Goal: Information Seeking & Learning: Learn about a topic

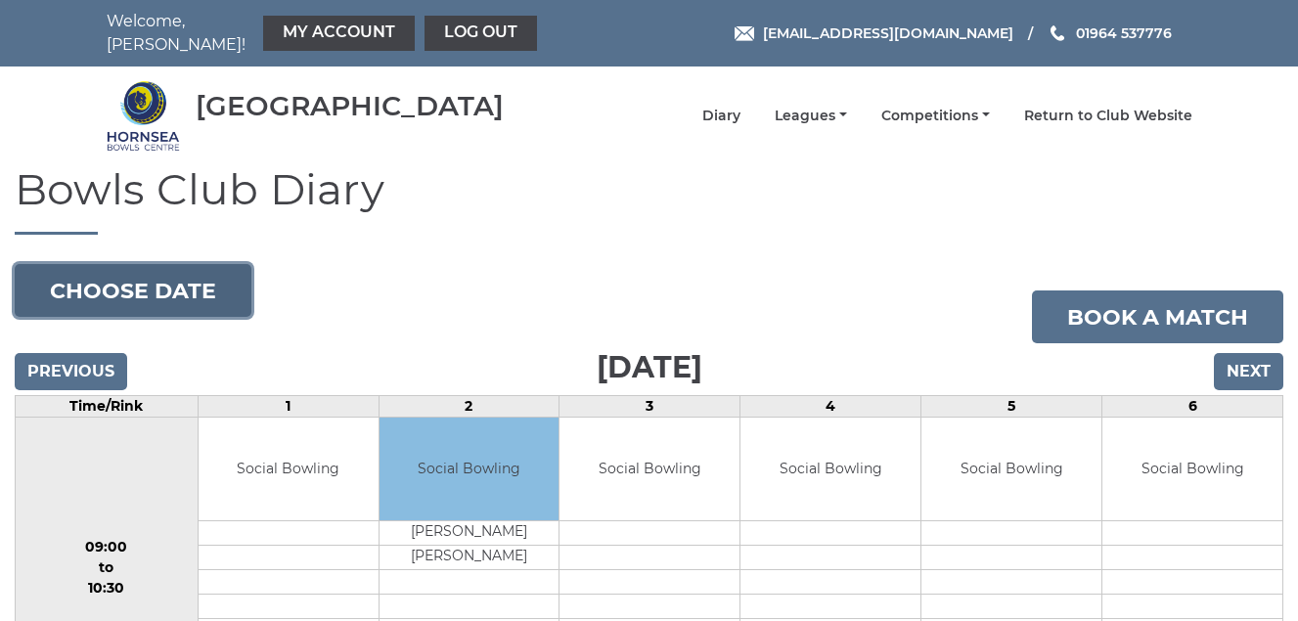
click at [129, 282] on button "Choose date" at bounding box center [133, 290] width 237 height 53
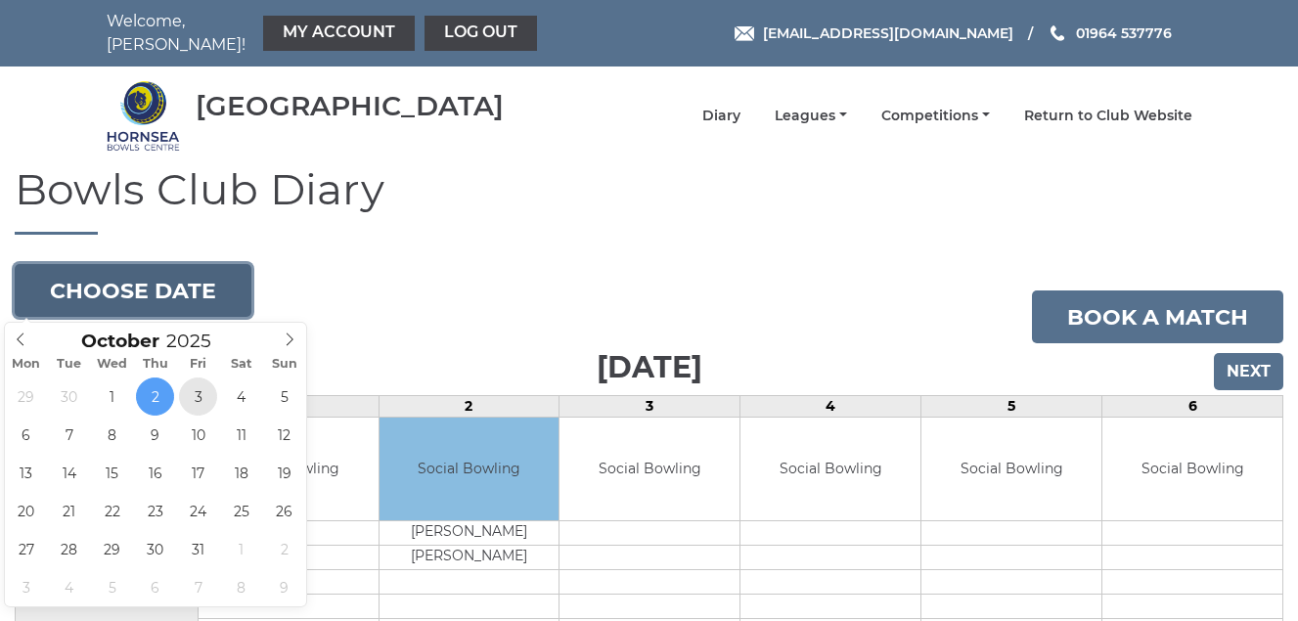
type input "2025-10-03"
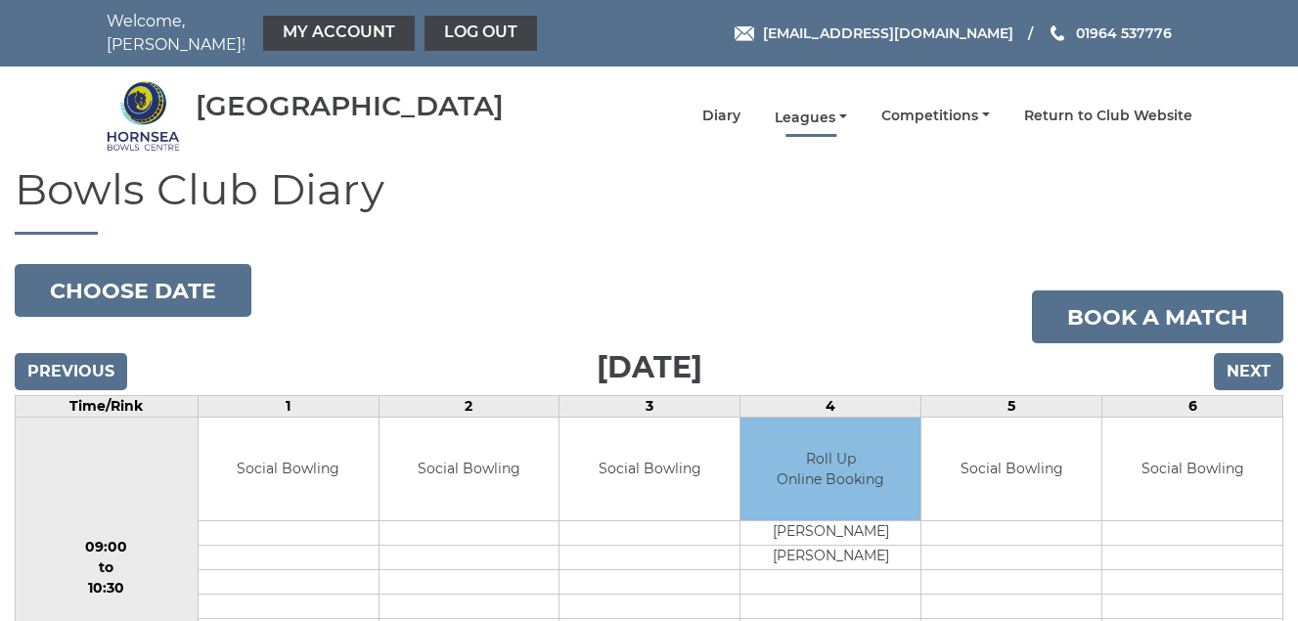
click at [805, 114] on link "Leagues" at bounding box center [810, 118] width 72 height 19
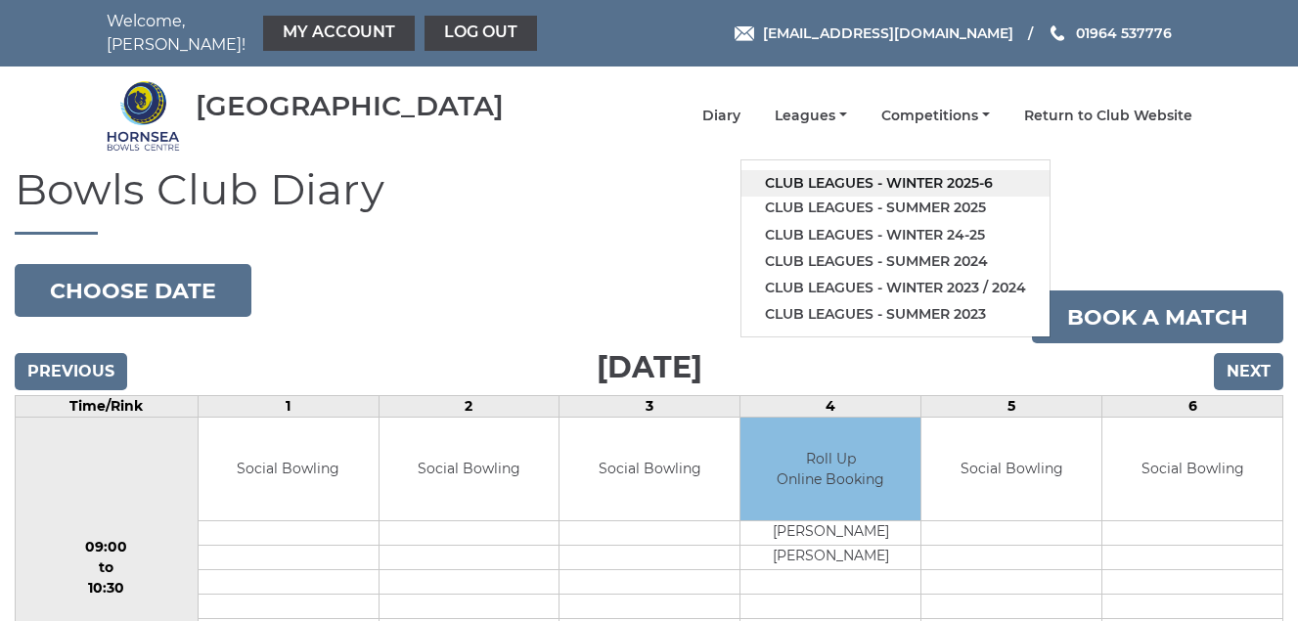
click at [840, 186] on link "Club leagues - Winter 2025-6" at bounding box center [895, 183] width 308 height 26
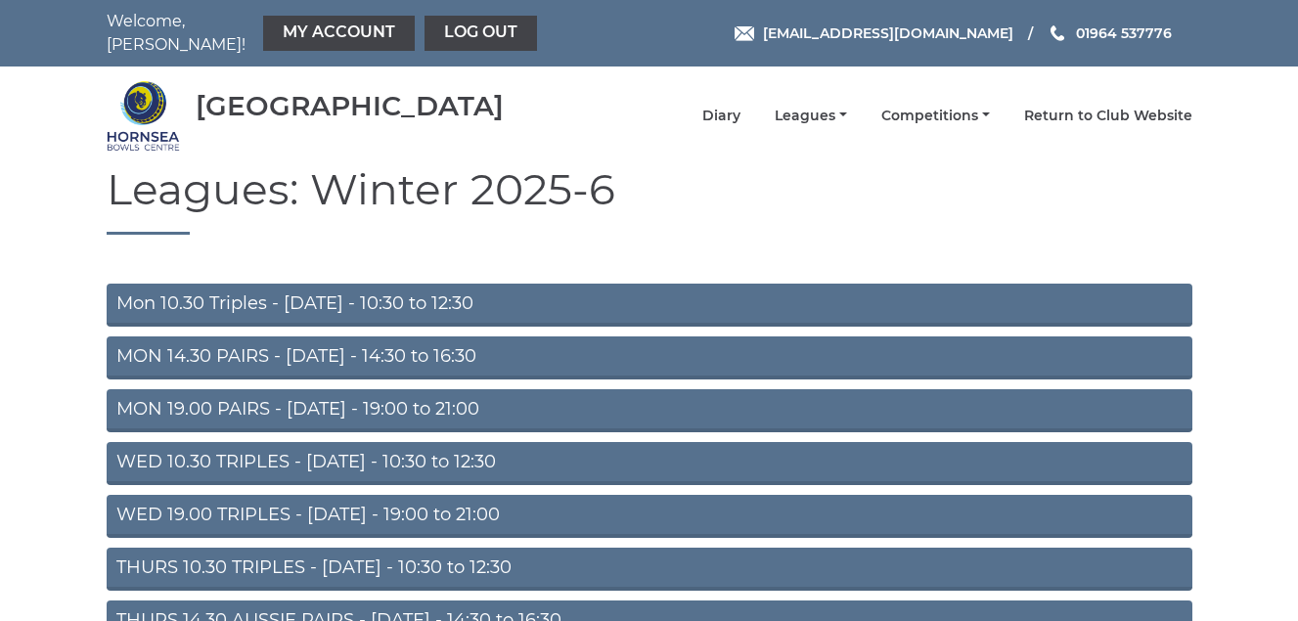
scroll to position [274, 0]
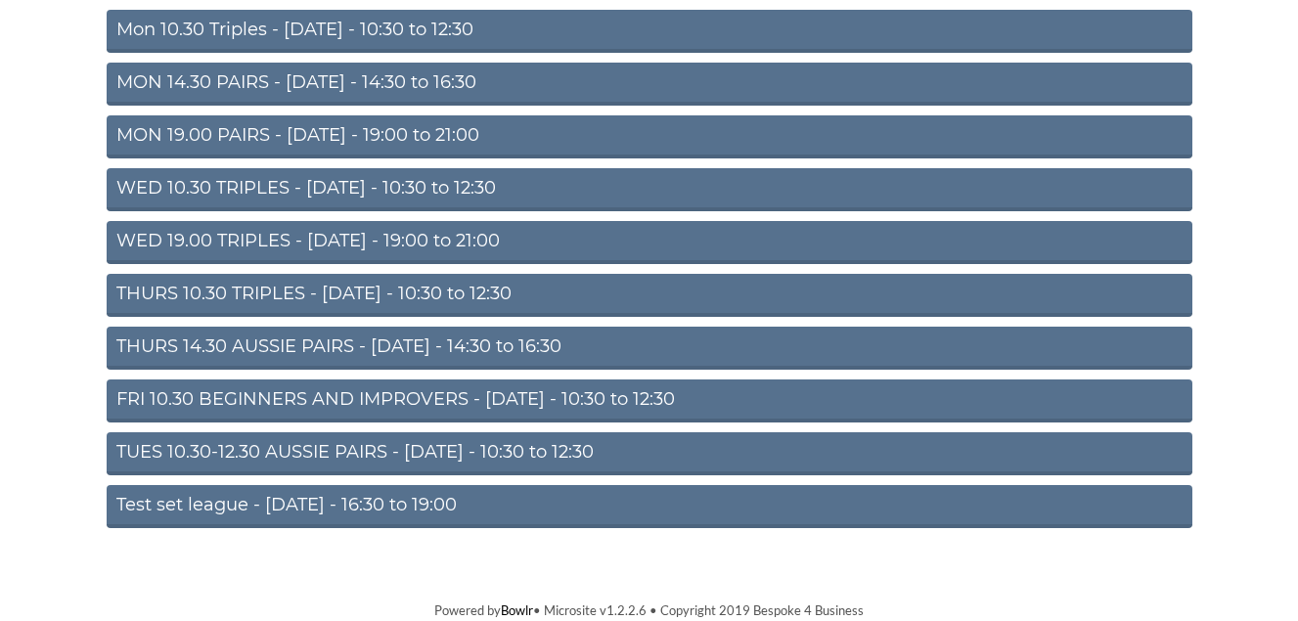
click at [399, 453] on link "TUES 10.30-12.30 AUSSIE PAIRS - Tuesday - 10:30 to 12:30" at bounding box center [649, 453] width 1085 height 43
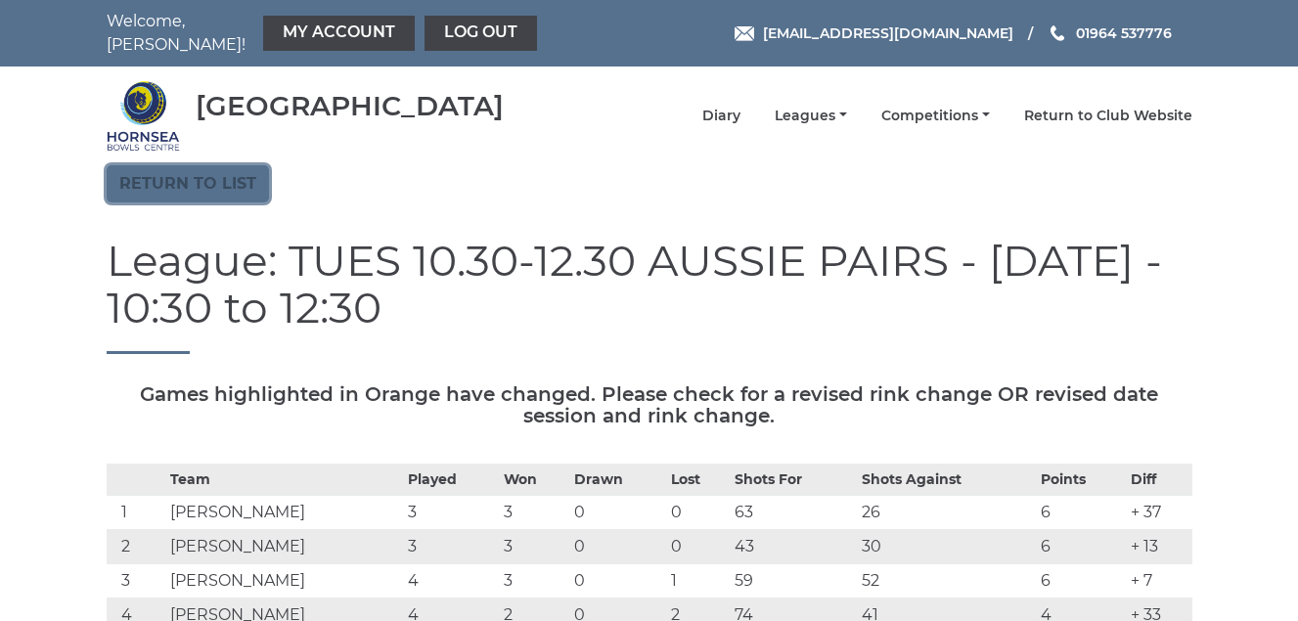
click at [148, 185] on link "Return to list" at bounding box center [188, 183] width 162 height 37
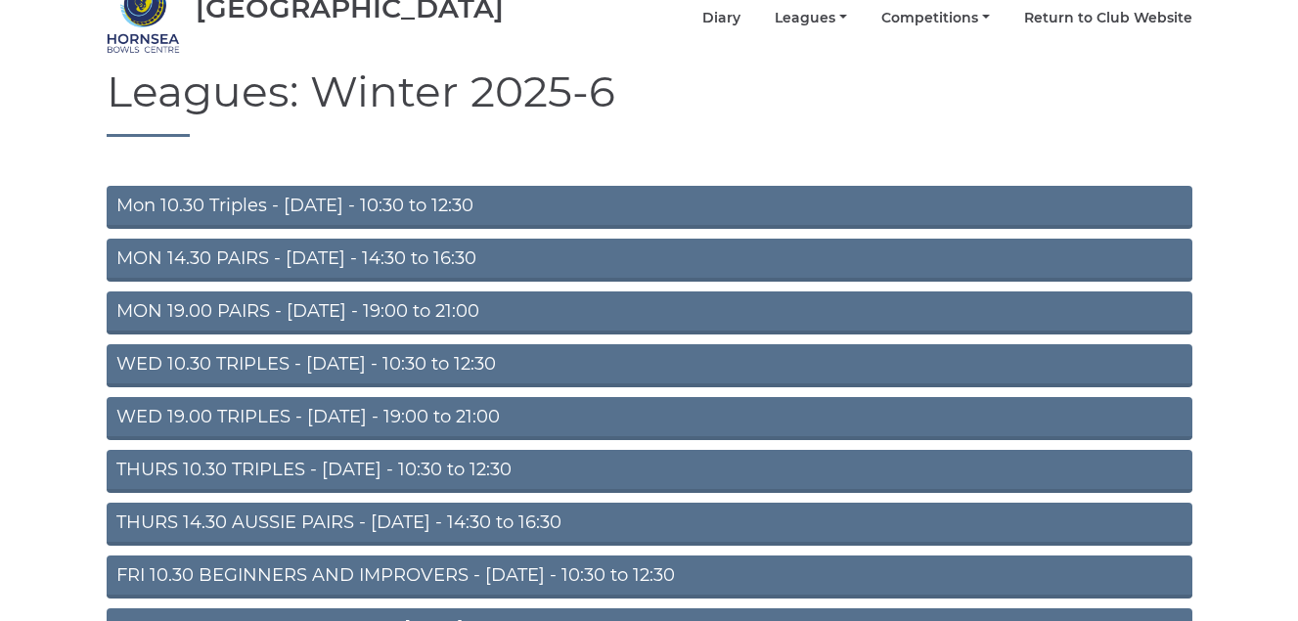
scroll to position [196, 0]
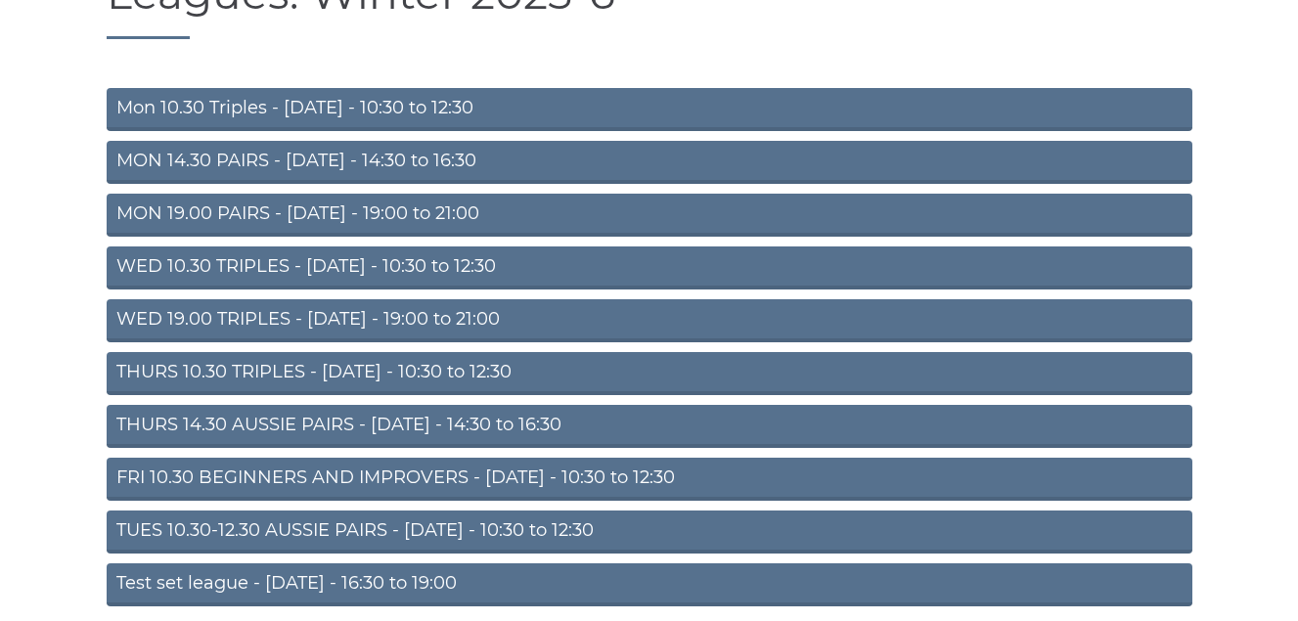
click at [386, 103] on link "Mon 10.30 Triples - [DATE] - 10:30 to 12:30" at bounding box center [649, 109] width 1085 height 43
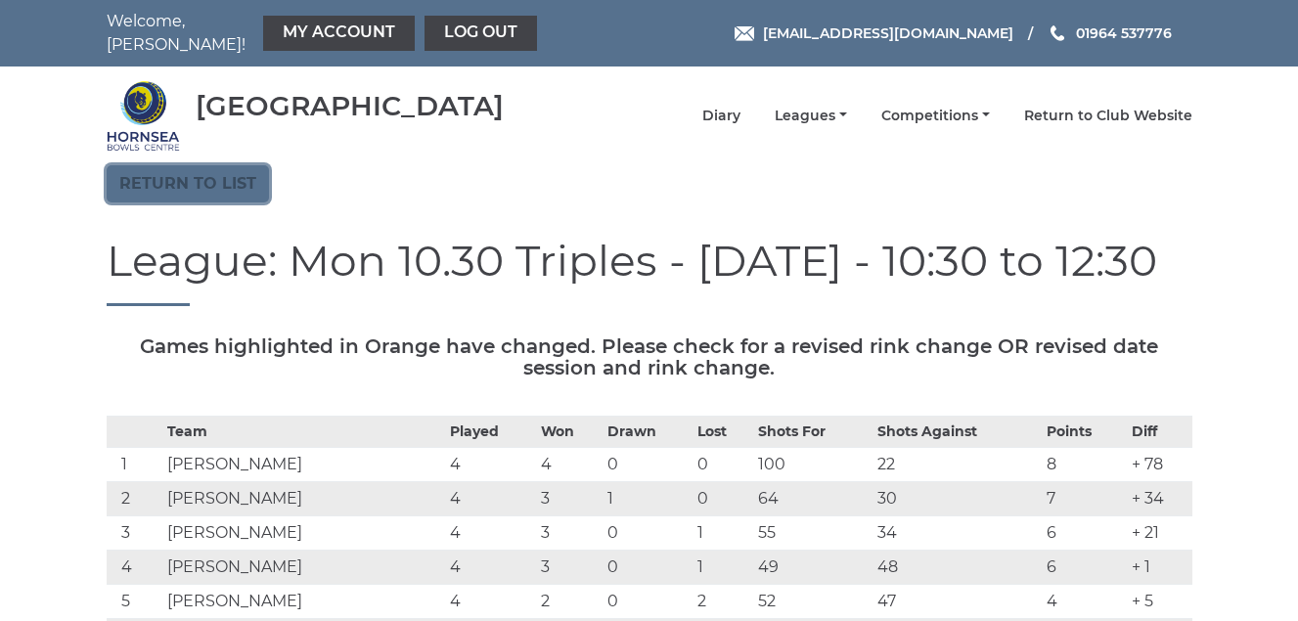
click at [234, 177] on link "Return to list" at bounding box center [188, 183] width 162 height 37
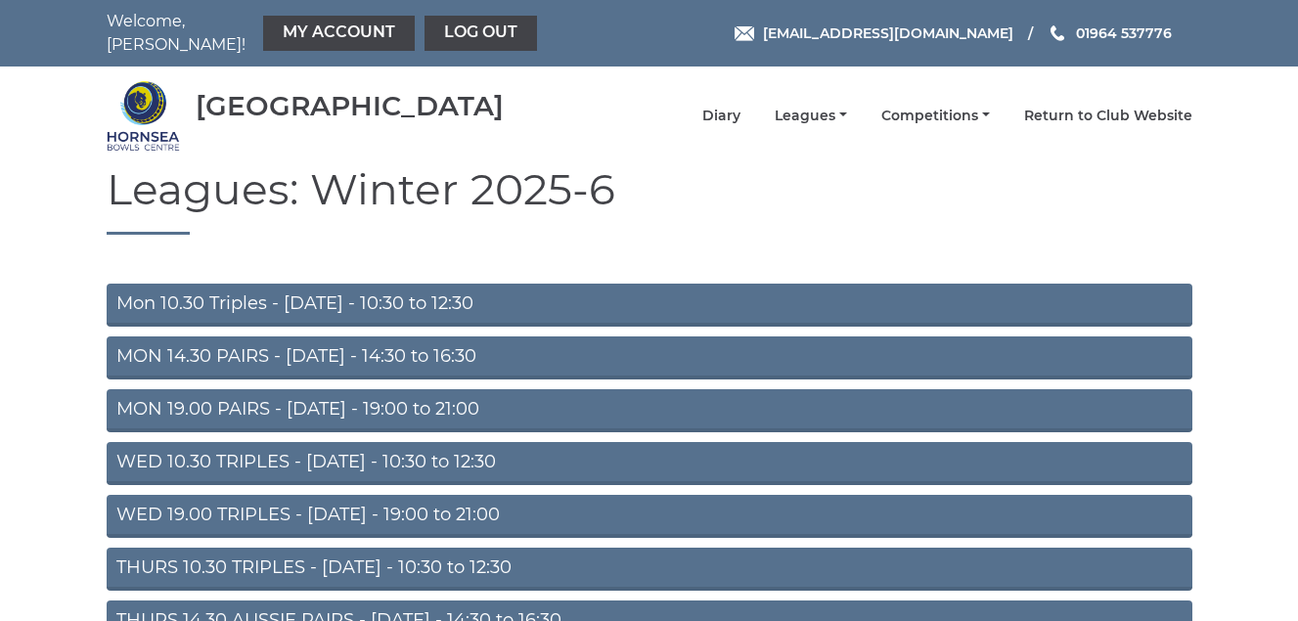
click at [307, 350] on link "MON 14.30 PAIRS - Monday - 14:30 to 16:30" at bounding box center [649, 357] width 1085 height 43
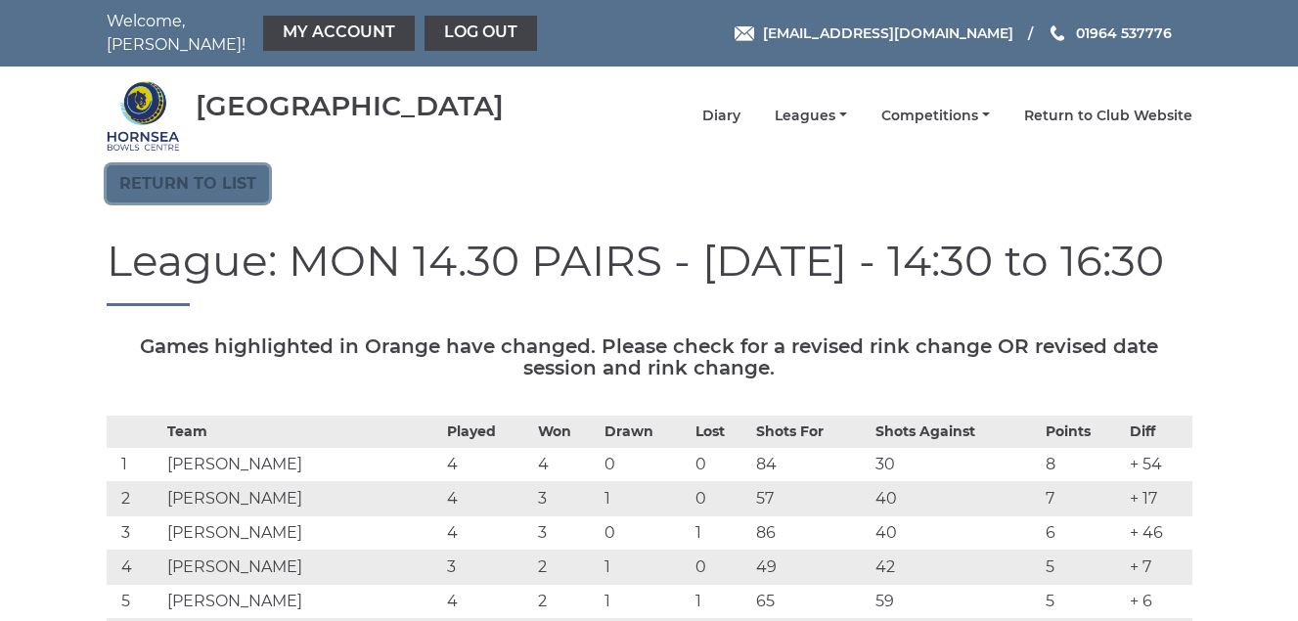
click at [191, 177] on link "Return to list" at bounding box center [188, 183] width 162 height 37
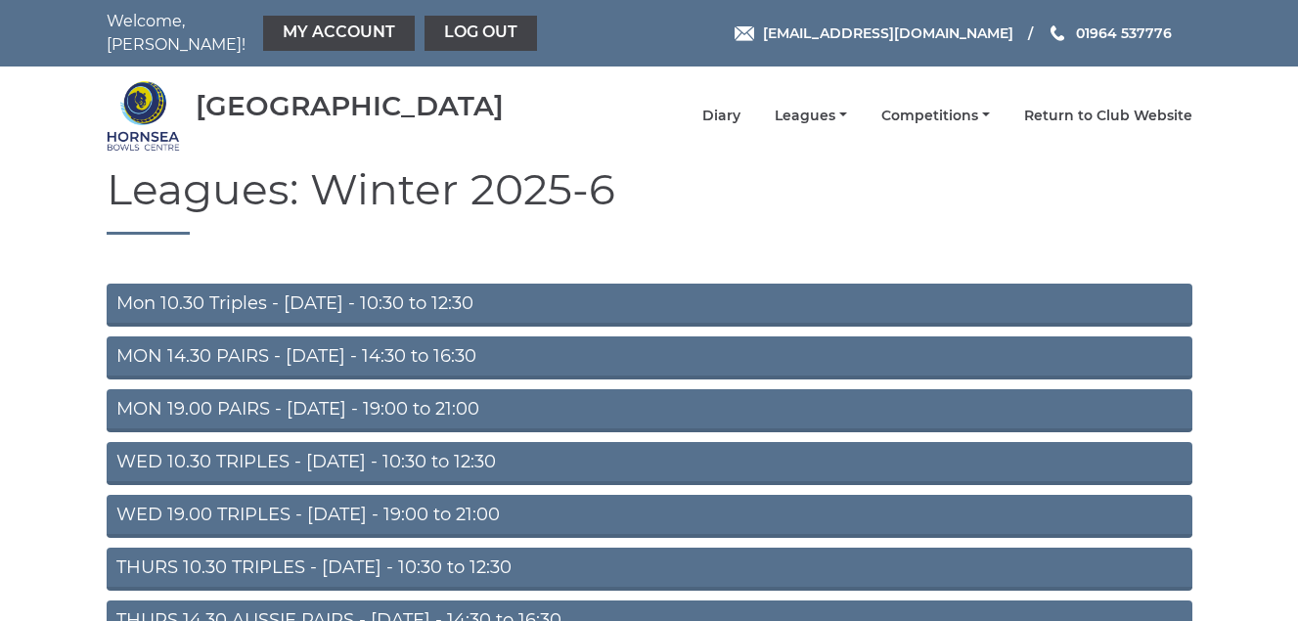
scroll to position [98, 0]
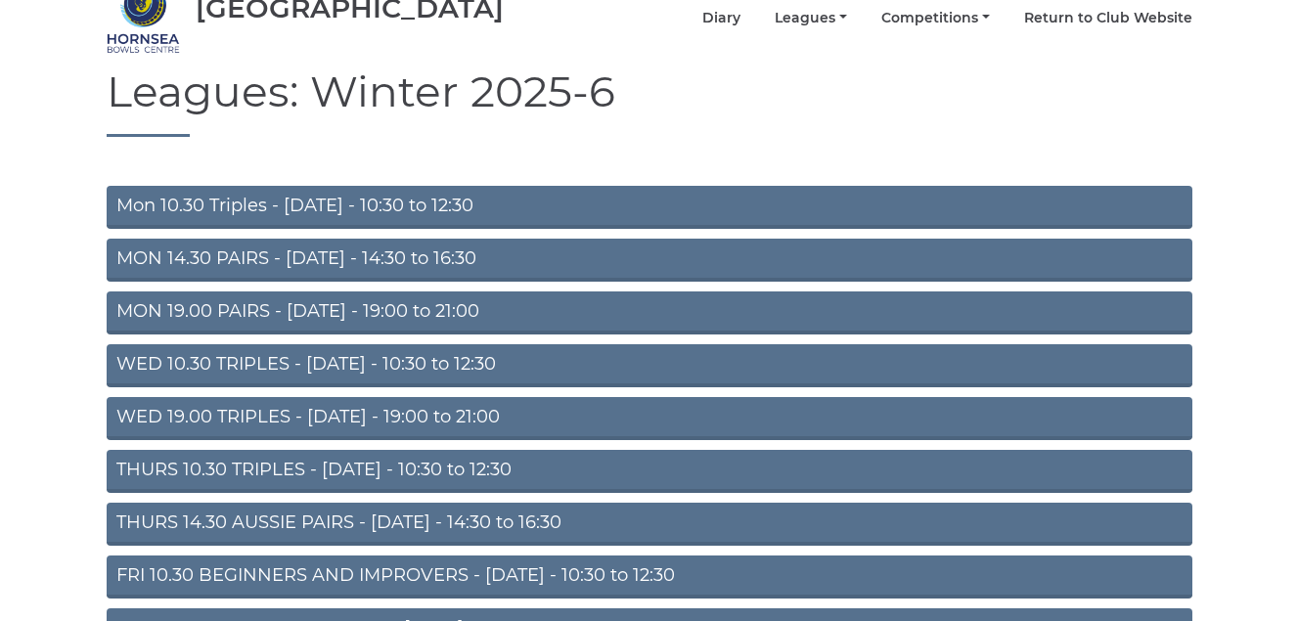
click at [342, 311] on link "MON 19.00 PAIRS - [DATE] - 19:00 to 21:00" at bounding box center [649, 312] width 1085 height 43
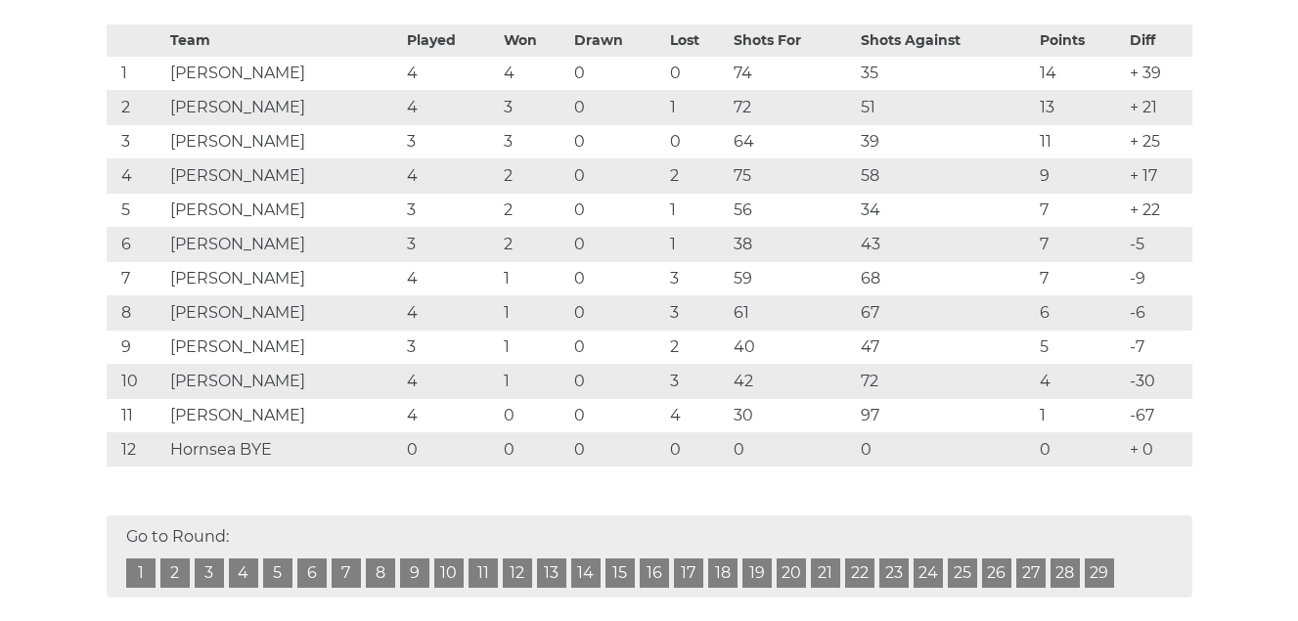
scroll to position [98, 0]
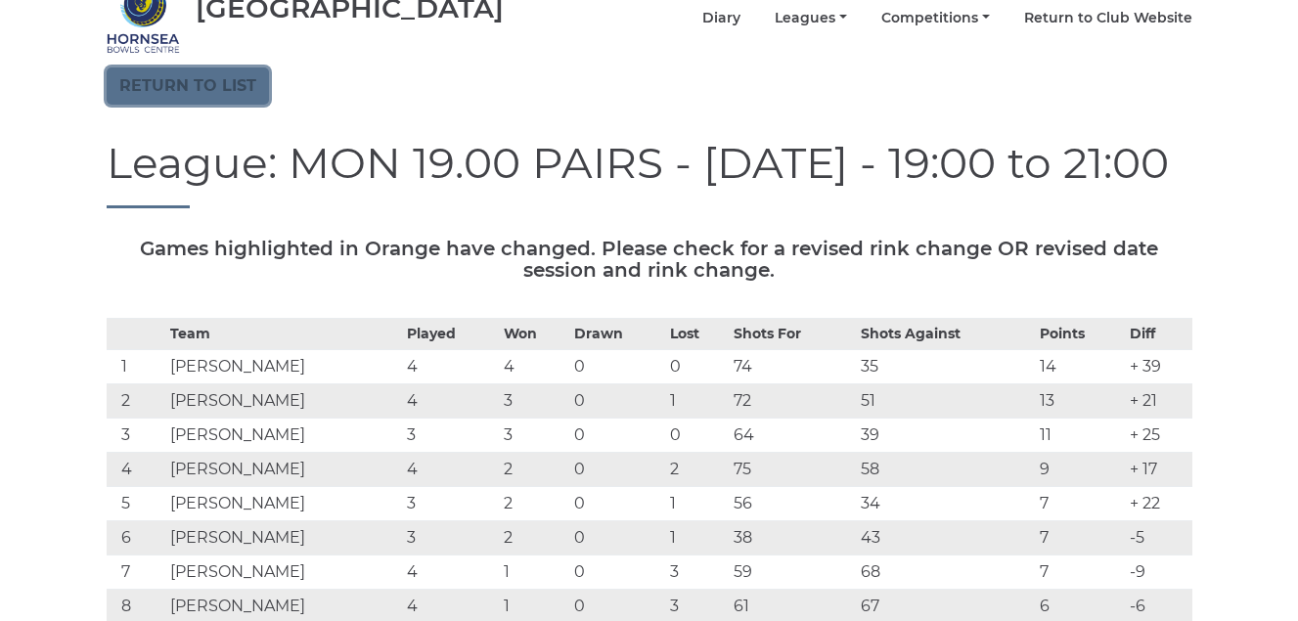
click at [182, 88] on link "Return to list" at bounding box center [188, 85] width 162 height 37
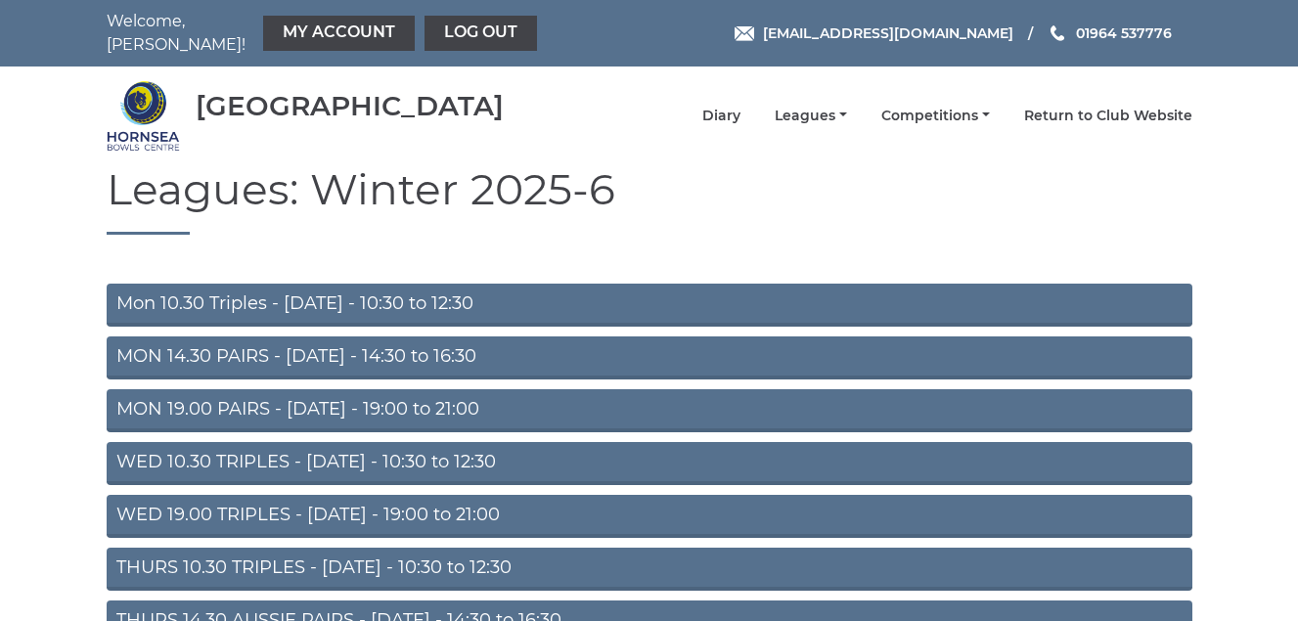
scroll to position [98, 0]
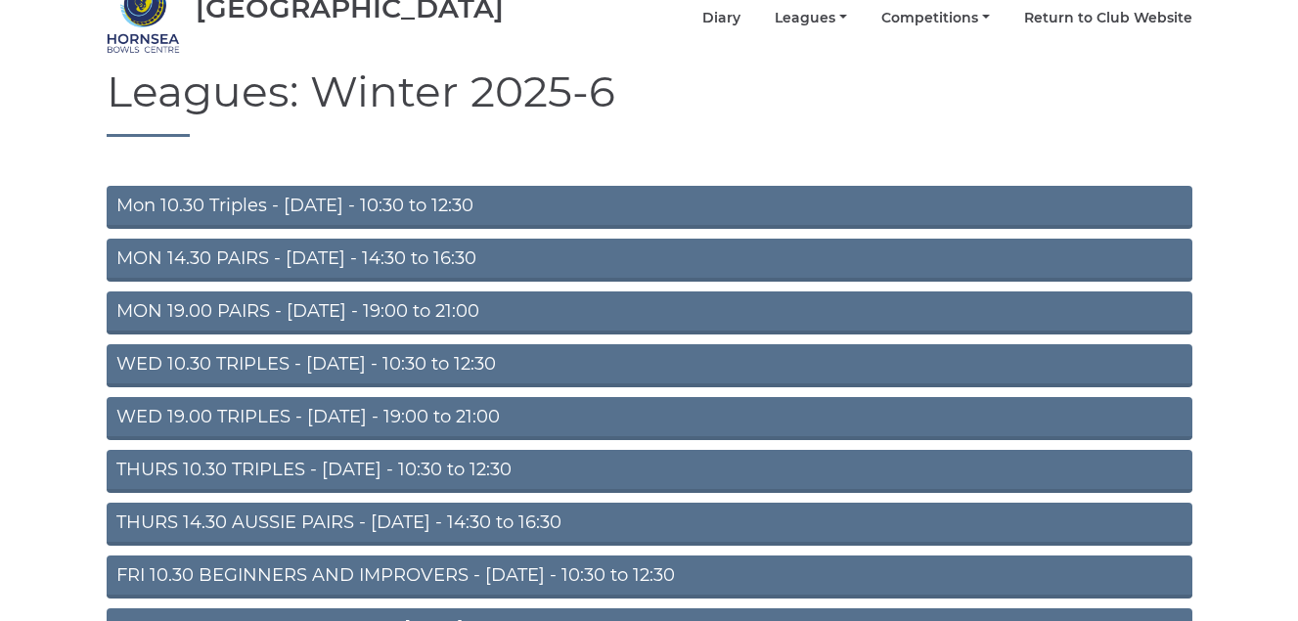
click at [362, 365] on link "WED 10.30 TRIPLES - Wednesday - 10:30 to 12:30" at bounding box center [649, 365] width 1085 height 43
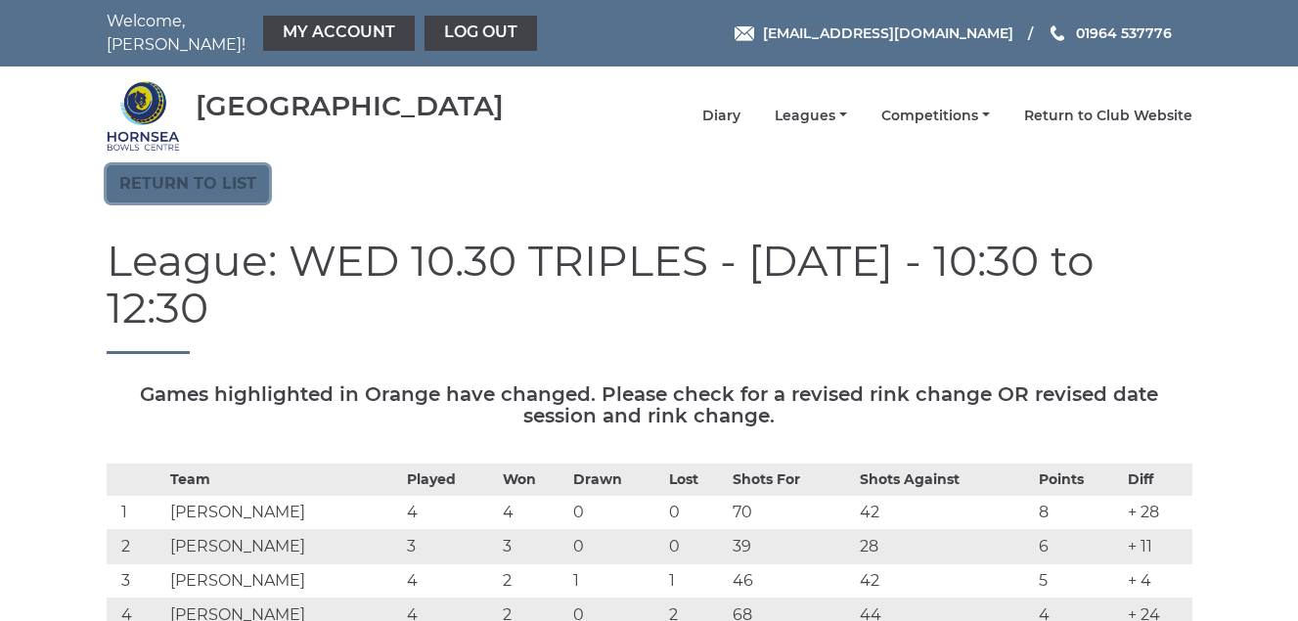
click at [179, 181] on link "Return to list" at bounding box center [188, 183] width 162 height 37
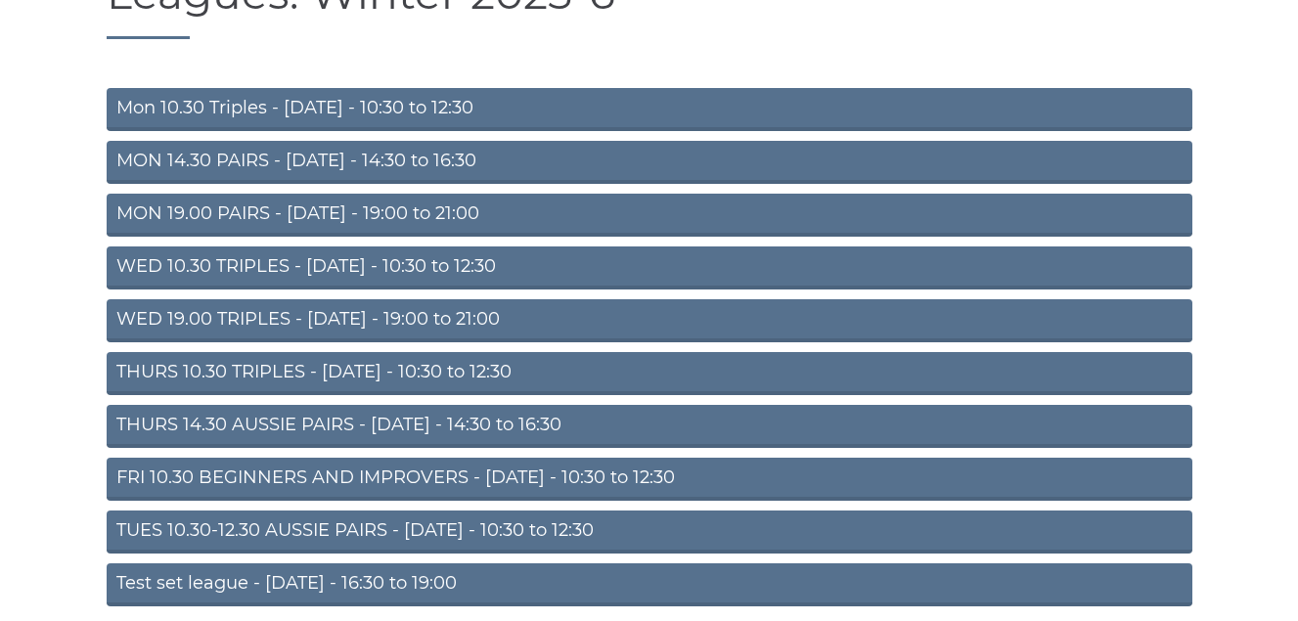
scroll to position [274, 0]
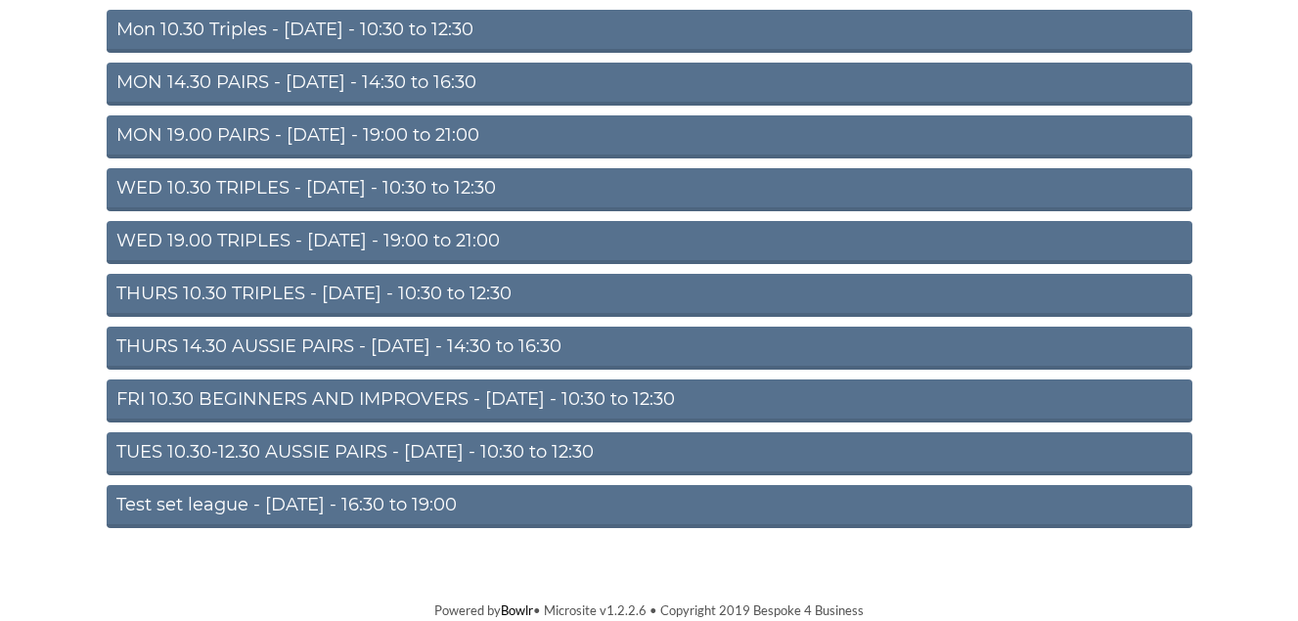
click at [353, 297] on link "THURS 10.30 TRIPLES - [DATE] - 10:30 to 12:30" at bounding box center [649, 295] width 1085 height 43
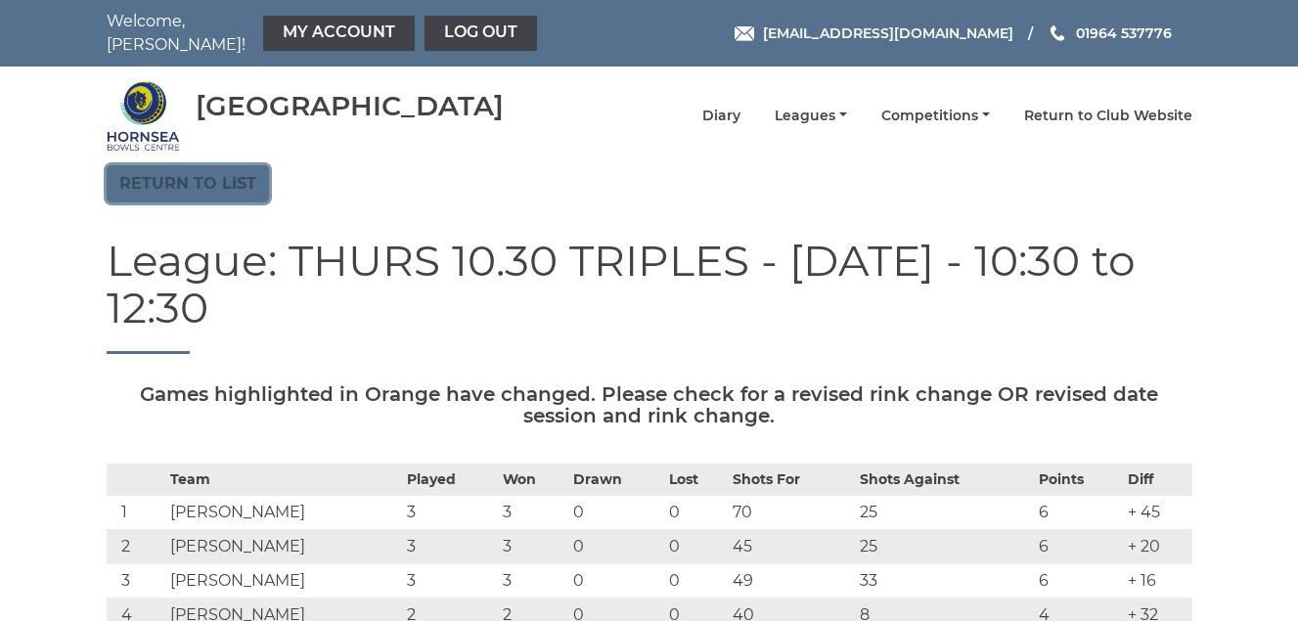
click at [187, 189] on link "Return to list" at bounding box center [188, 183] width 162 height 37
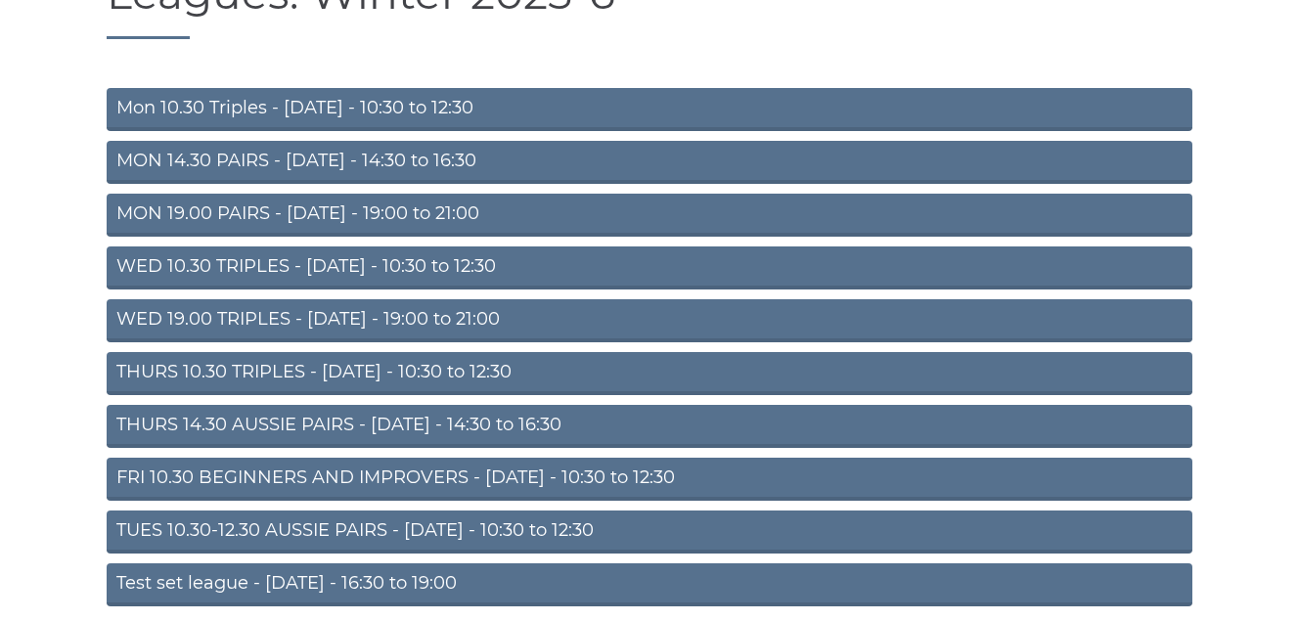
scroll to position [274, 0]
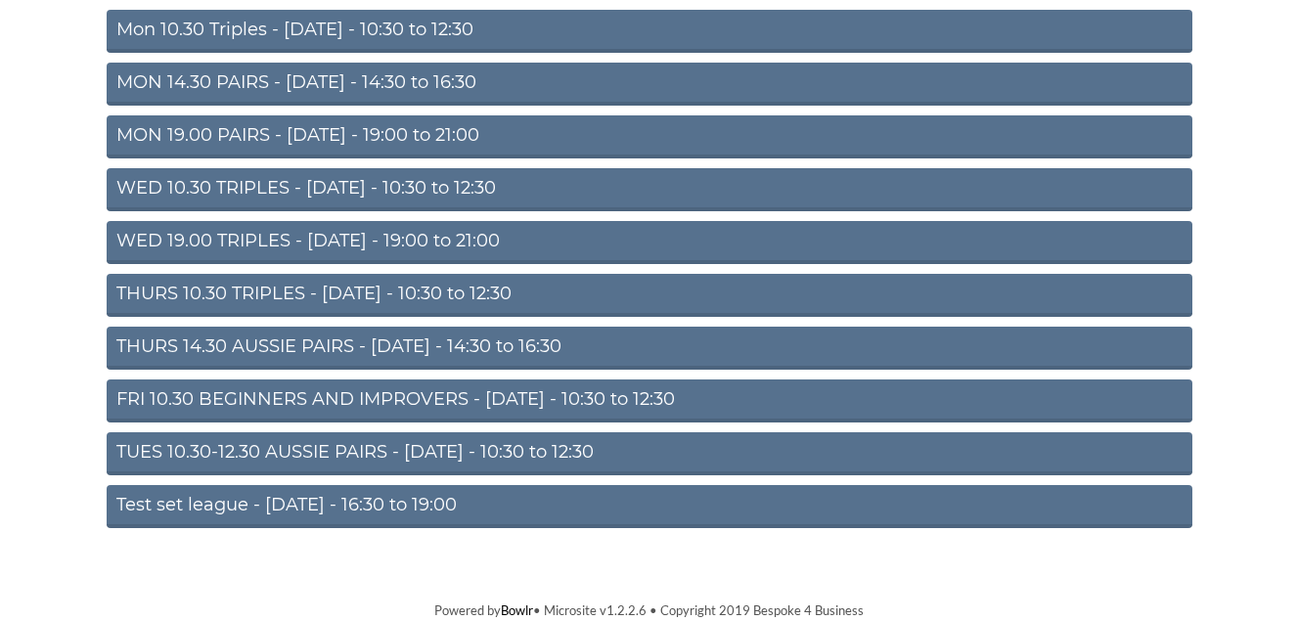
click at [293, 339] on link "THURS 14.30 AUSSIE PAIRS - [DATE] - 14:30 to 16:30" at bounding box center [649, 348] width 1085 height 43
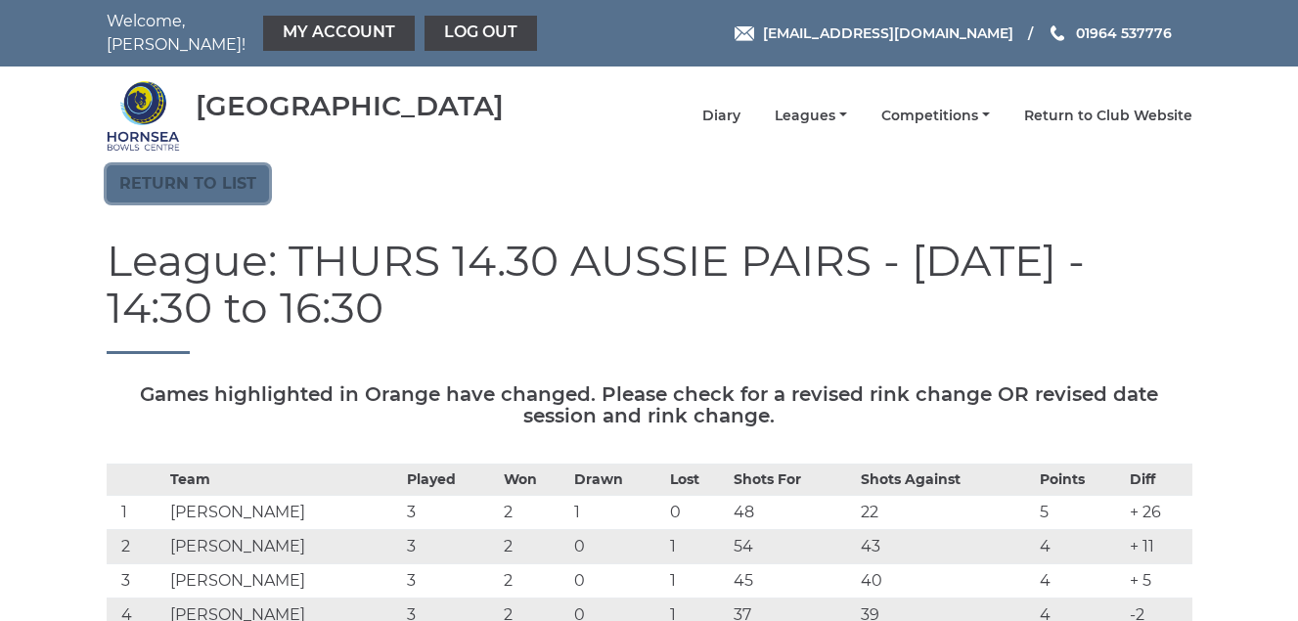
click at [177, 168] on link "Return to list" at bounding box center [188, 183] width 162 height 37
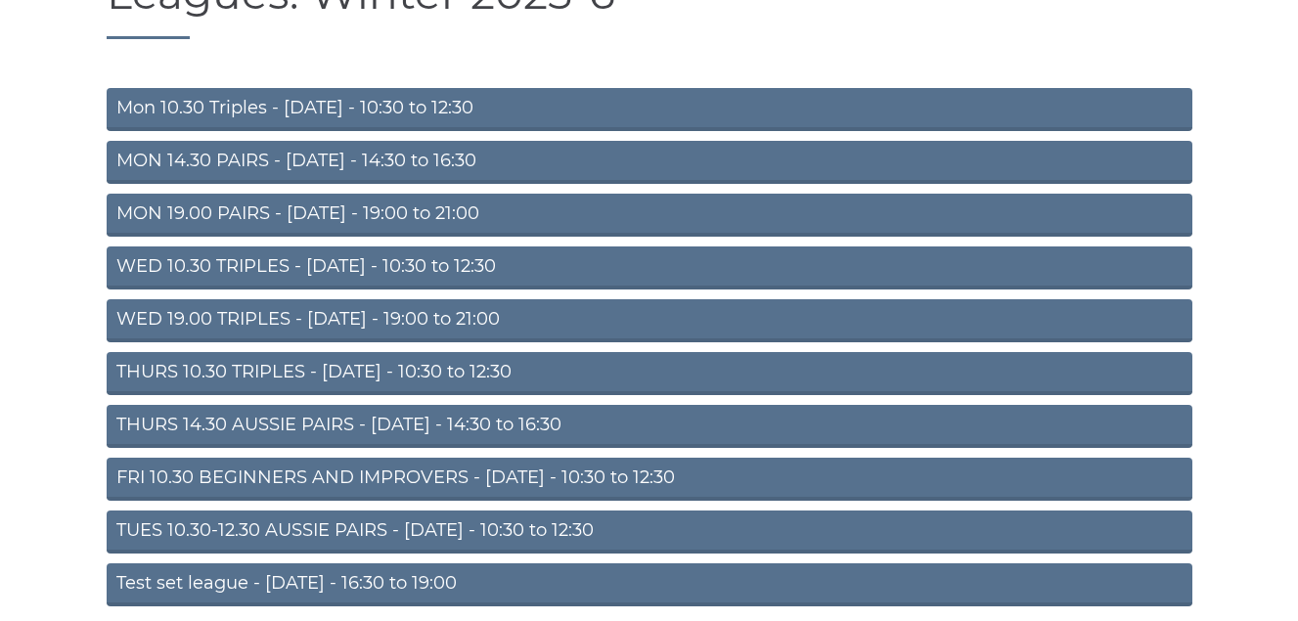
scroll to position [274, 0]
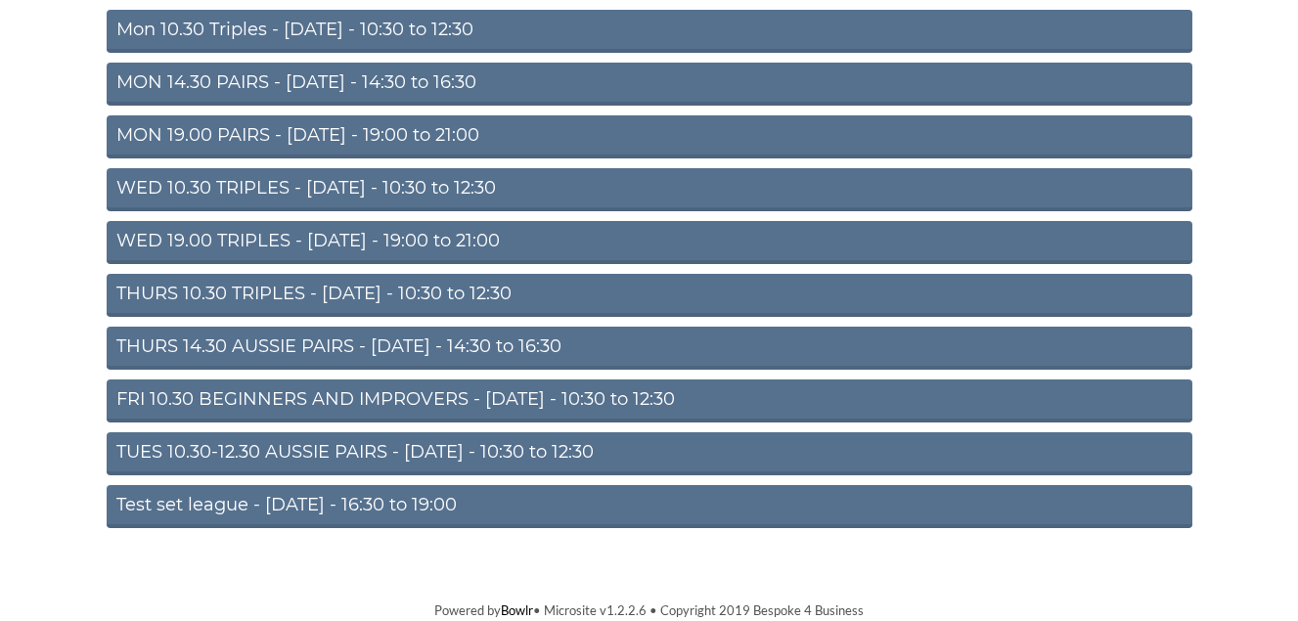
click at [301, 397] on link "FRI 10.30 BEGINNERS AND IMPROVERS - [DATE] - 10:30 to 12:30" at bounding box center [649, 400] width 1085 height 43
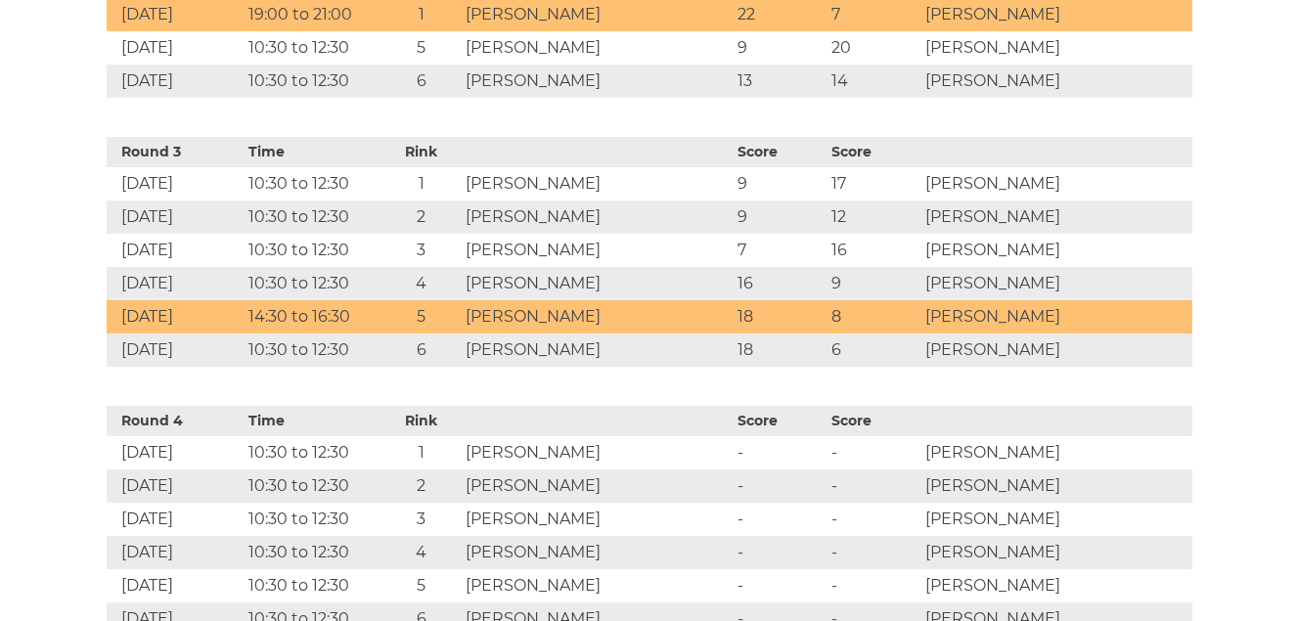
scroll to position [1564, 0]
